Goal: Task Accomplishment & Management: Use online tool/utility

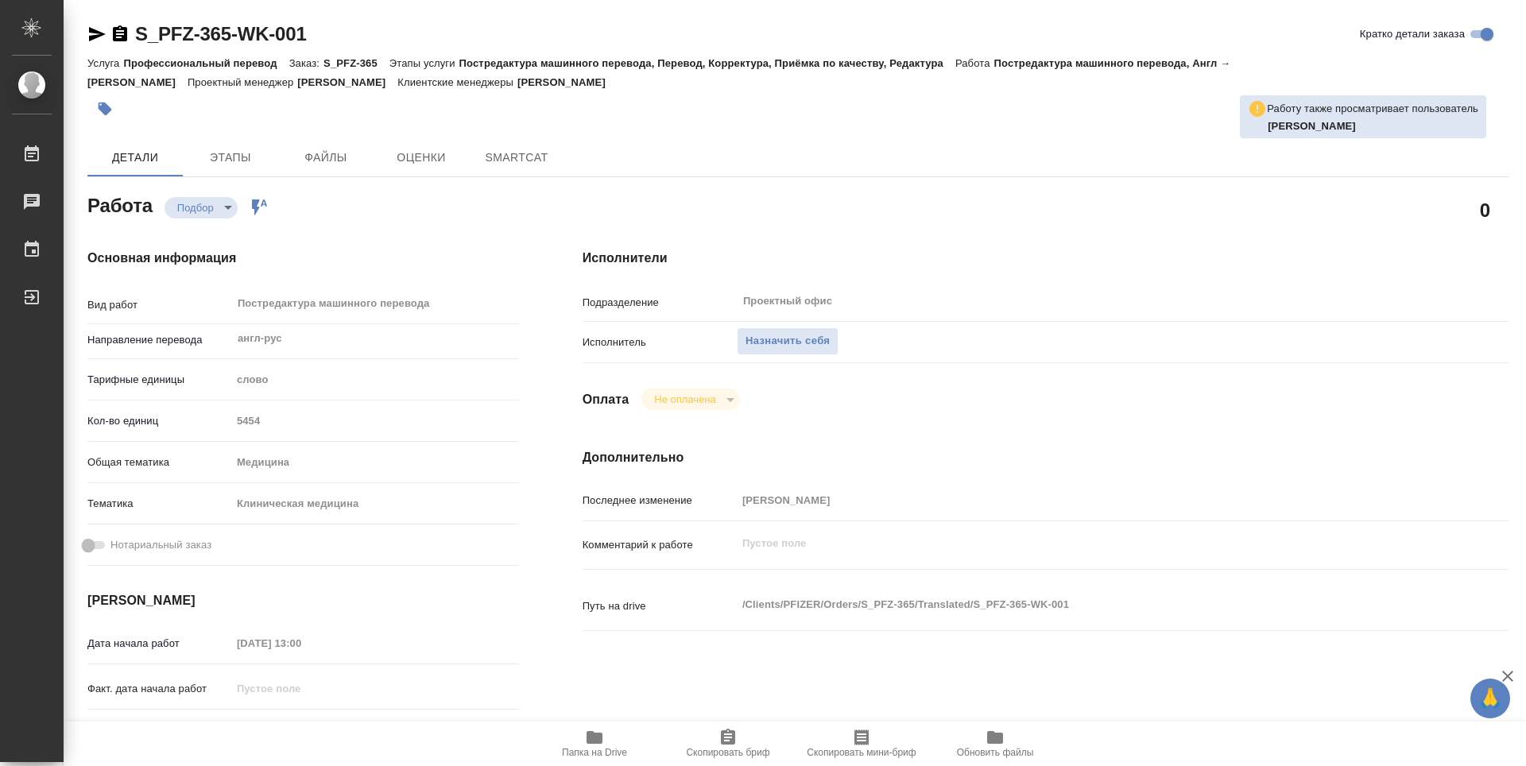
type textarea "x"
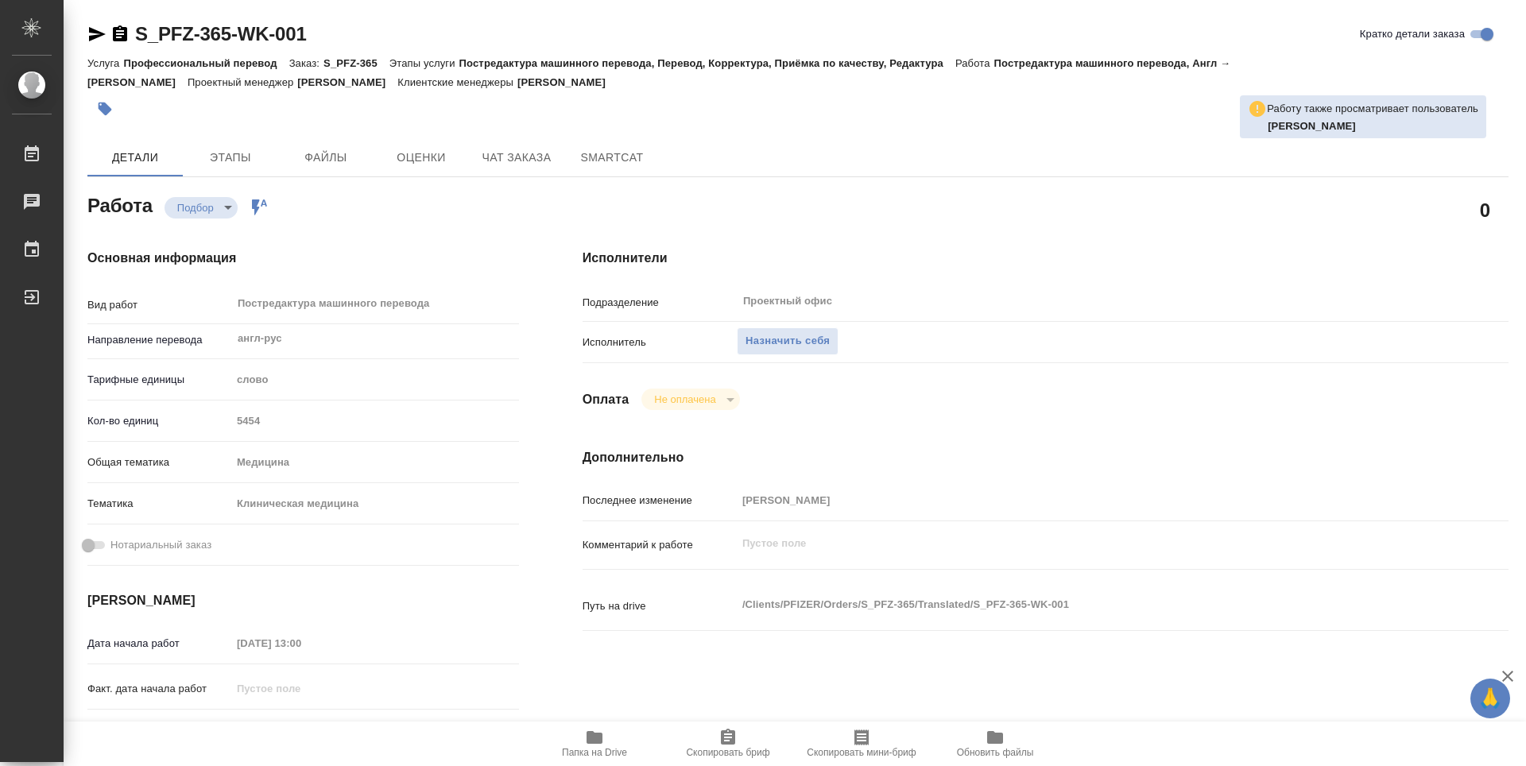
type textarea "x"
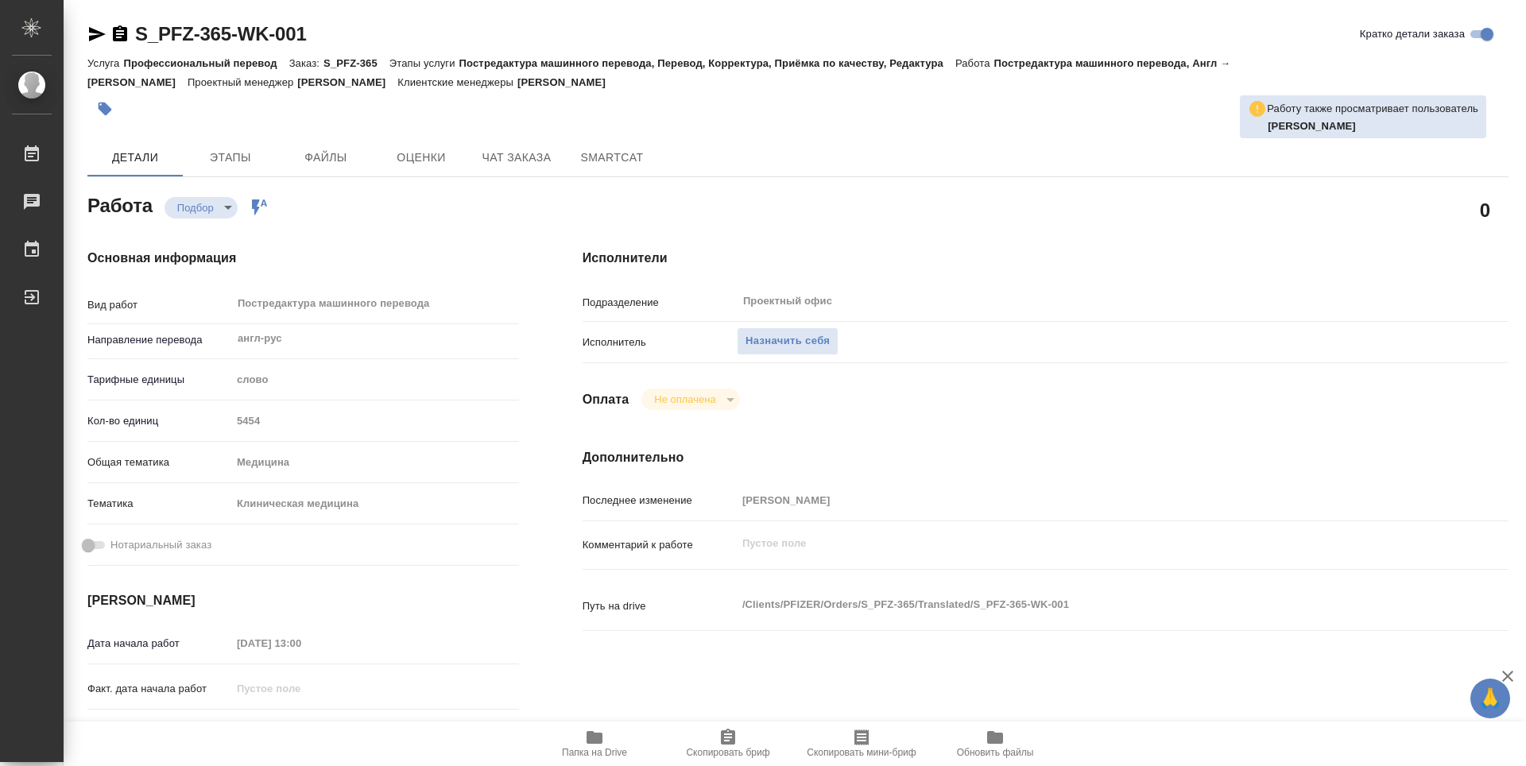
type textarea "x"
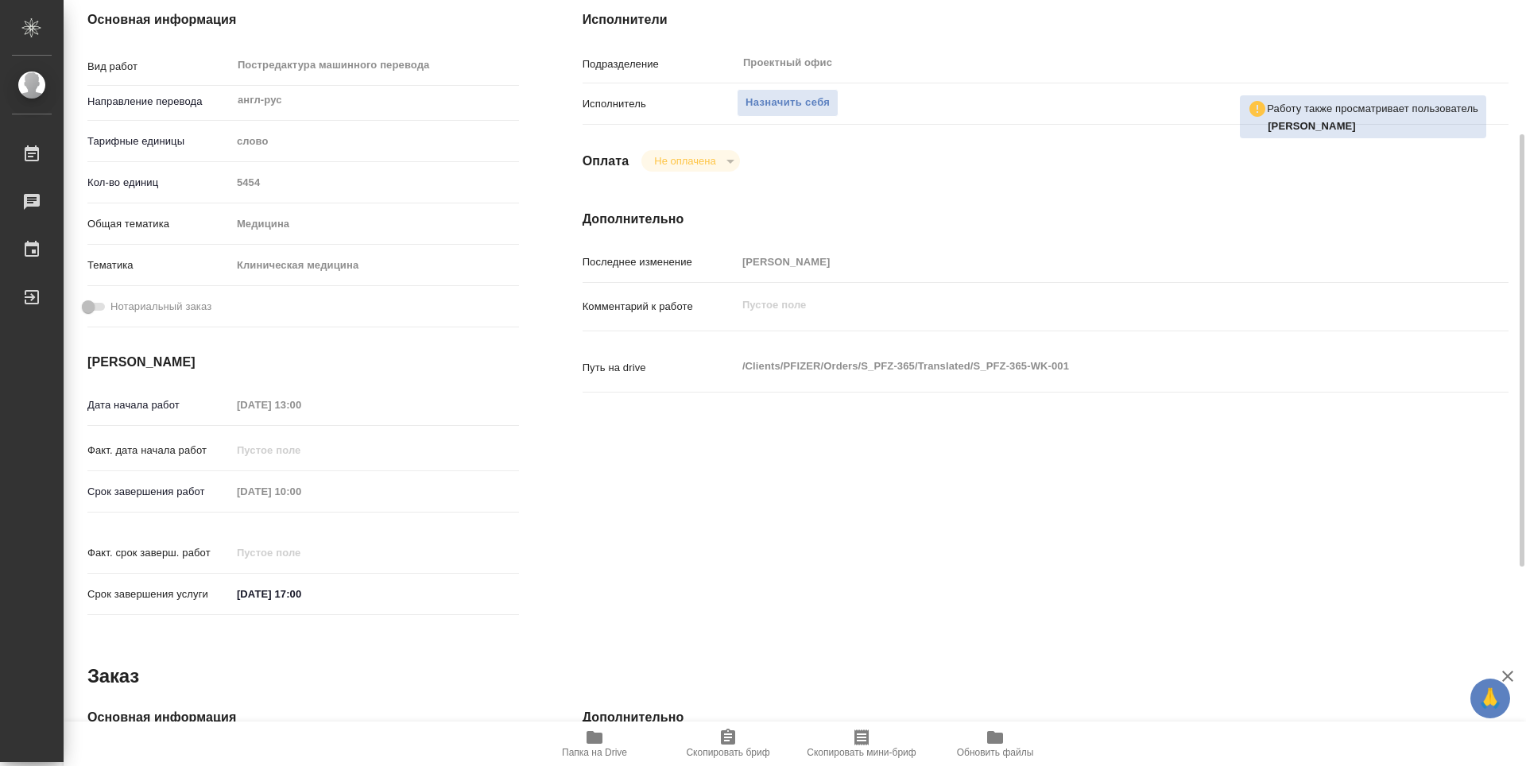
scroll to position [477, 0]
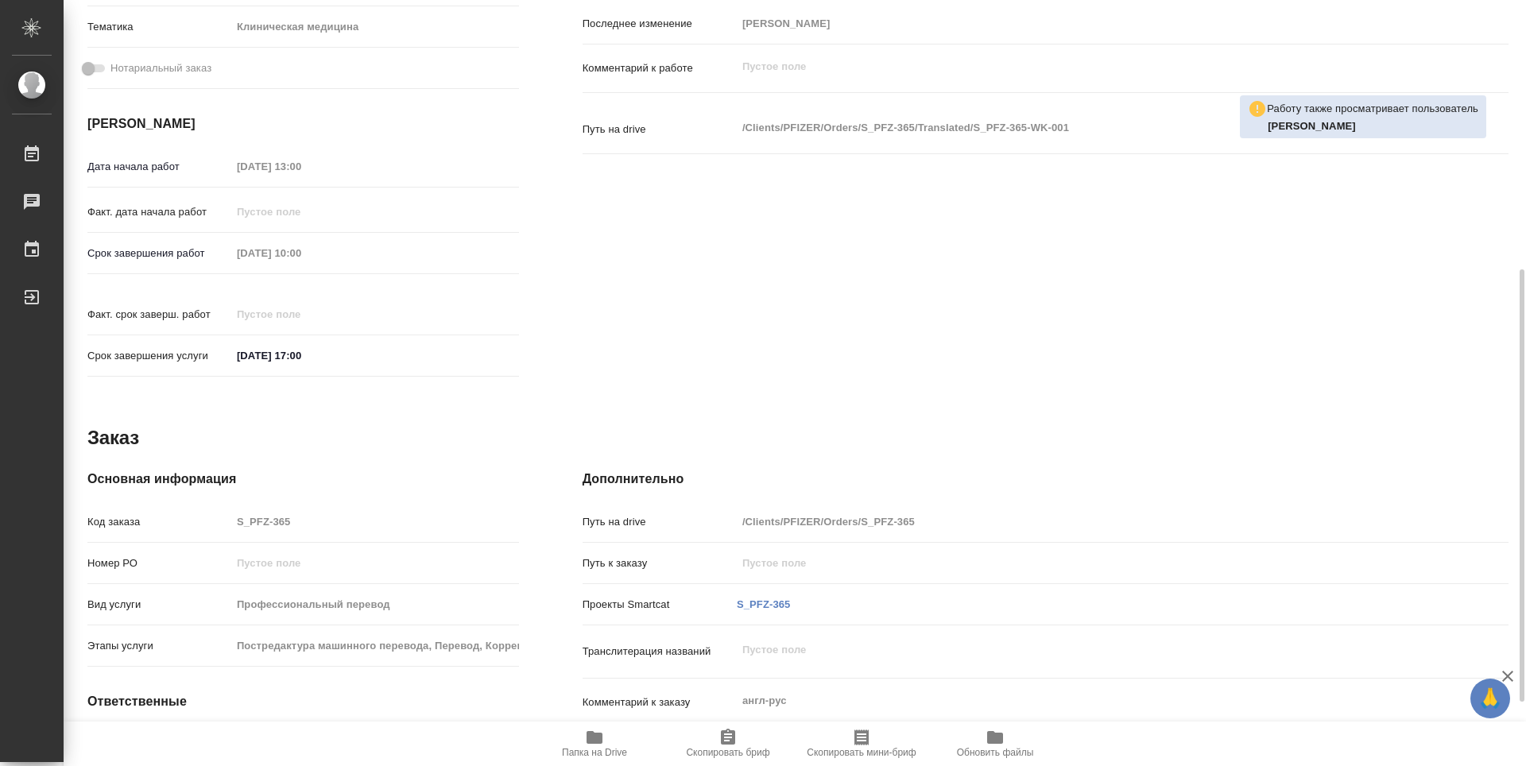
type textarea "x"
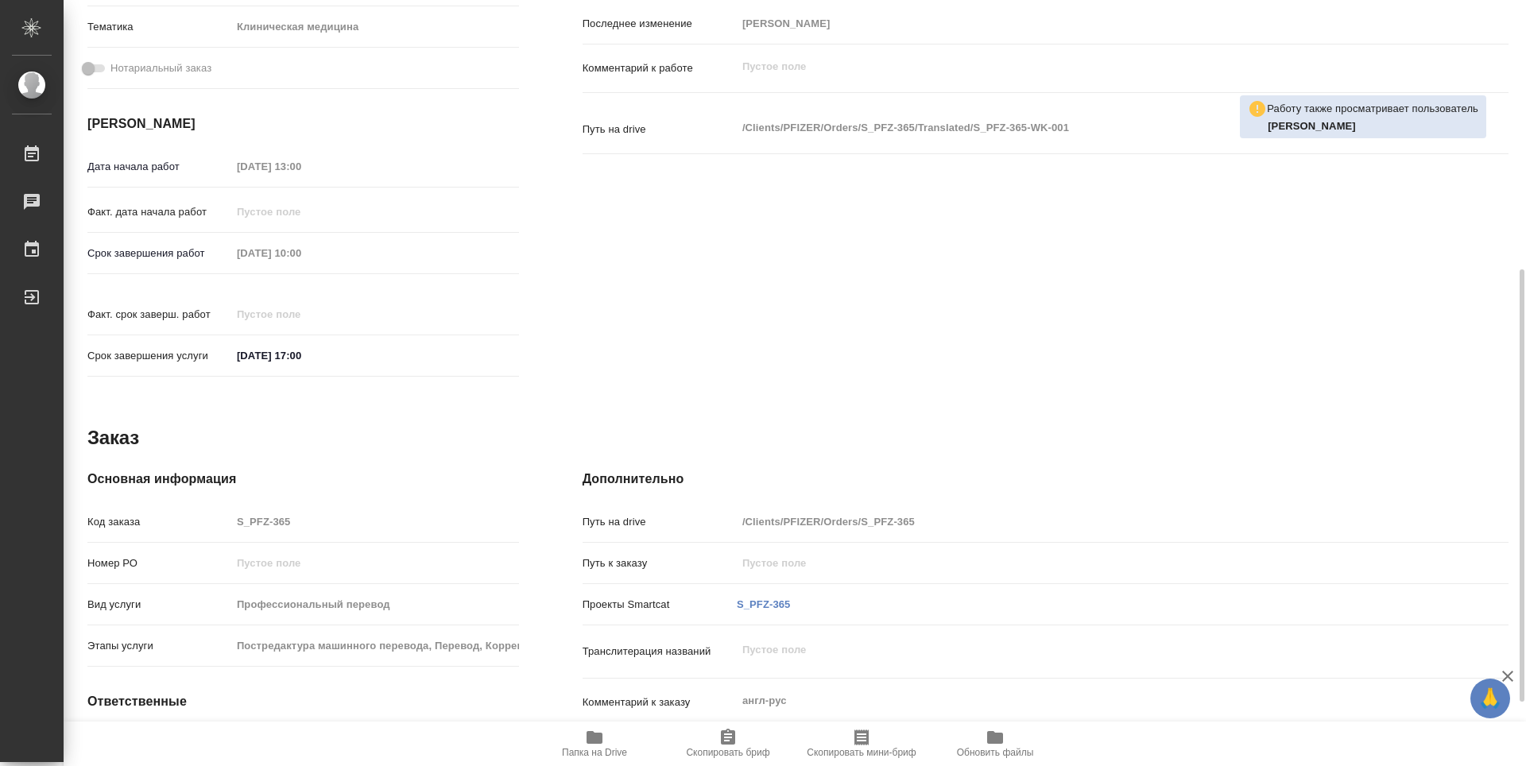
click at [586, 730] on icon "button" at bounding box center [594, 737] width 19 height 19
